Goal: Information Seeking & Learning: Stay updated

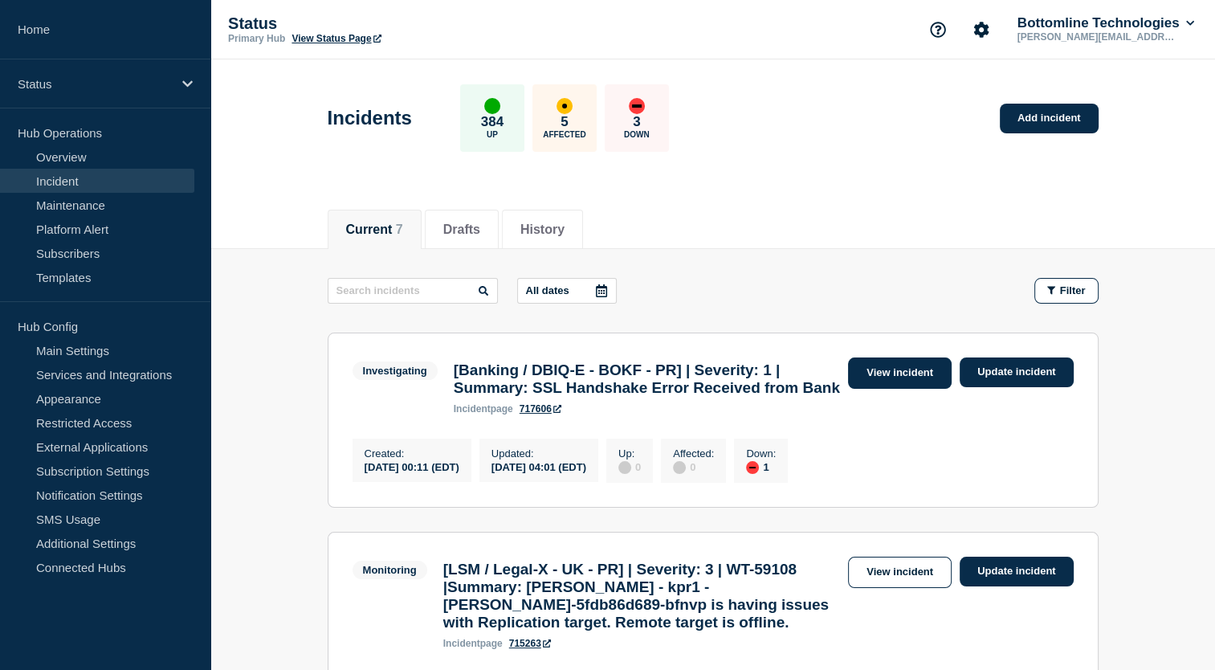
click at [914, 371] on link "View incident" at bounding box center [900, 372] width 104 height 31
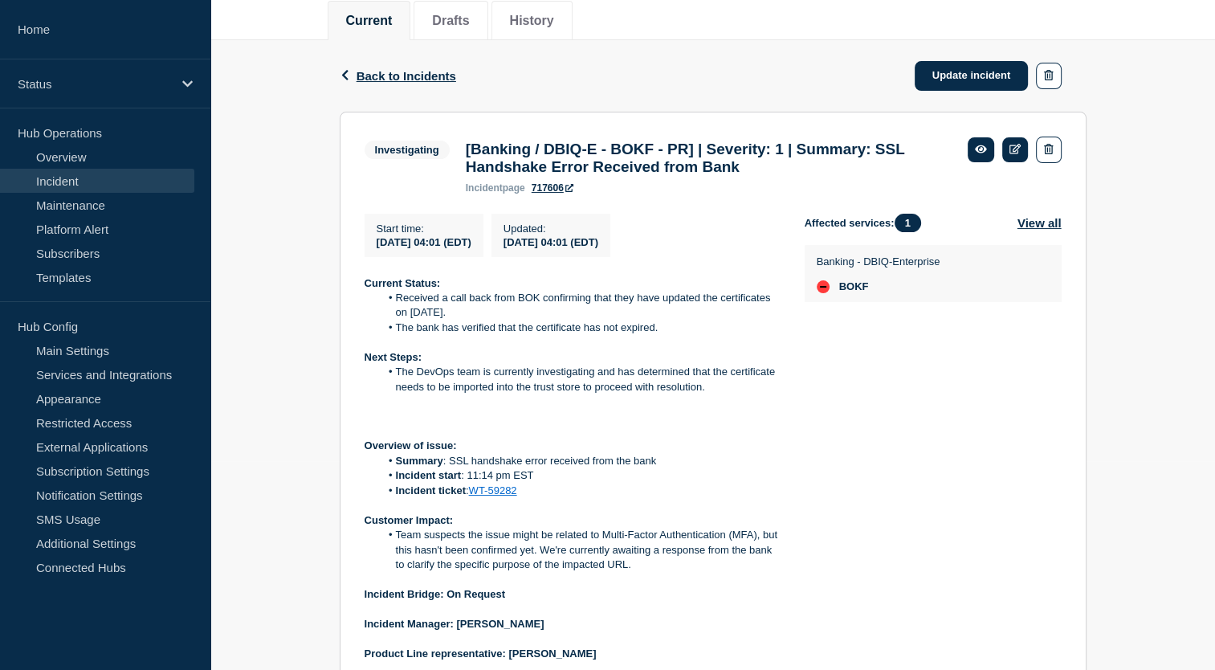
scroll to position [220, 0]
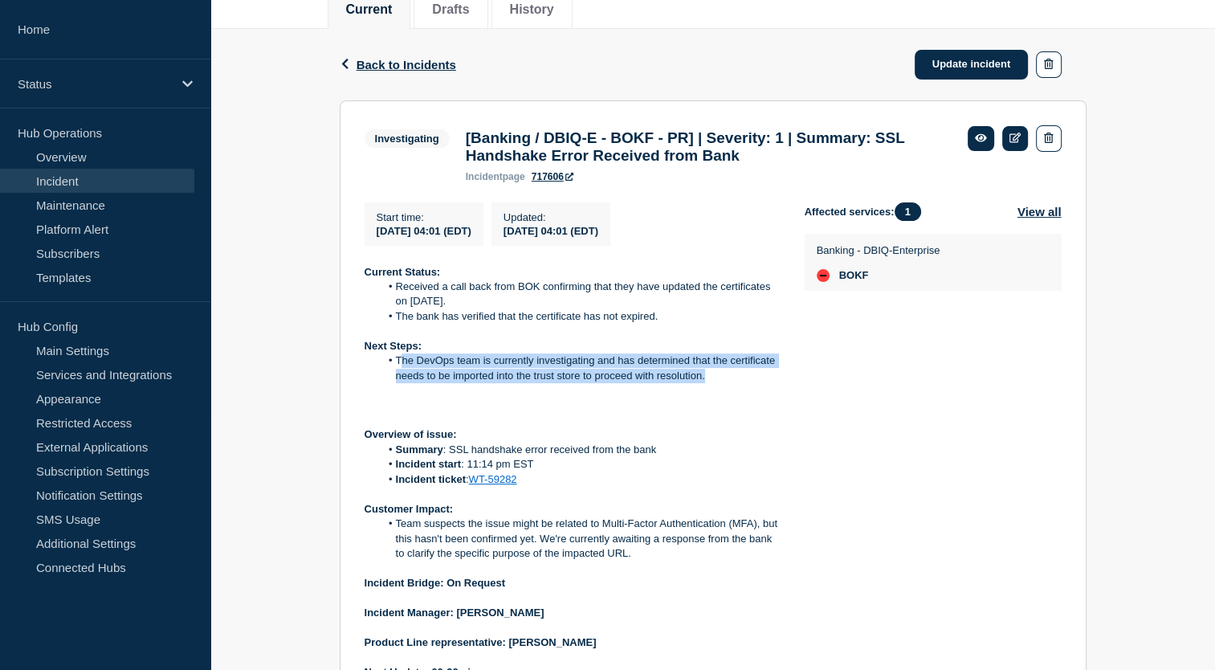
drag, startPoint x: 401, startPoint y: 370, endPoint x: 733, endPoint y: 382, distance: 331.9
click at [733, 382] on li "The DevOps team is currently investigating and has determined that the certific…" at bounding box center [579, 368] width 399 height 30
copy li "he DevOps team is currently investigating and has determined that the certifica…"
